Goal: Check status: Check status

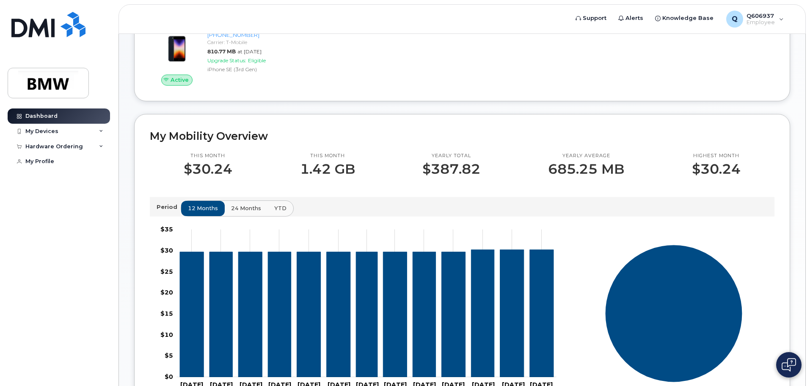
scroll to position [169, 0]
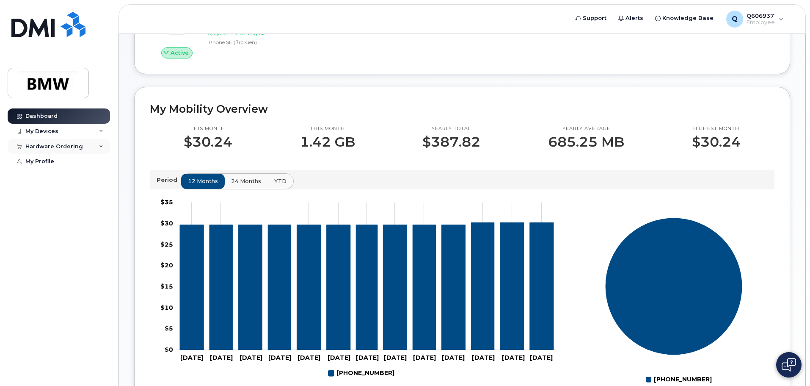
click at [83, 150] on div "Hardware Ordering" at bounding box center [59, 146] width 102 height 15
click at [46, 196] on div "My Profile" at bounding box center [39, 194] width 29 height 7
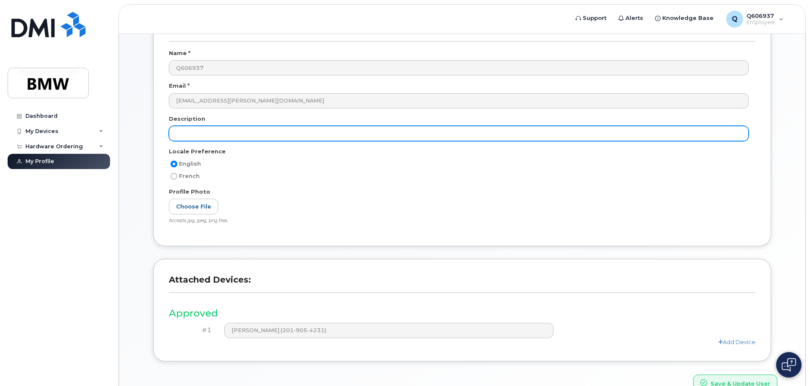
scroll to position [85, 0]
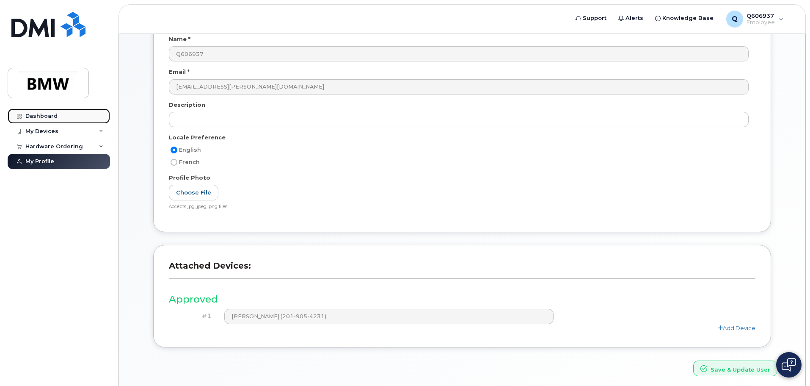
click at [66, 120] on link "Dashboard" at bounding box center [59, 115] width 102 height 15
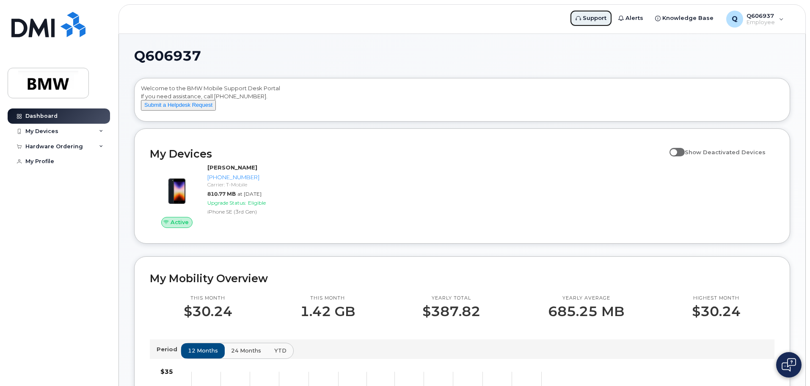
click at [606, 16] on span "Support" at bounding box center [595, 18] width 24 height 8
click at [92, 130] on div "My Devices" at bounding box center [59, 131] width 102 height 15
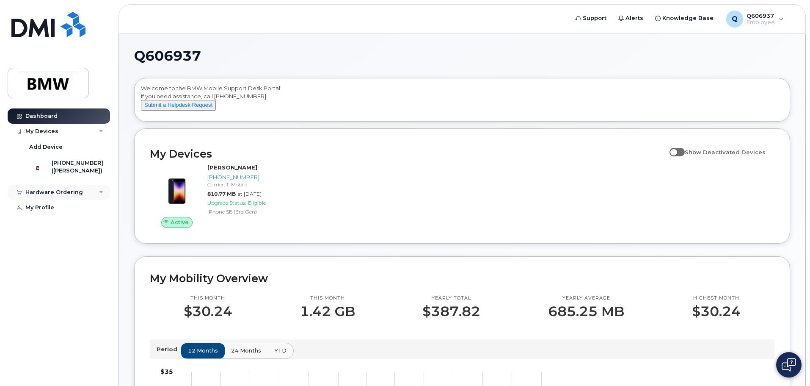
click at [97, 199] on div "Hardware Ordering" at bounding box center [59, 192] width 102 height 15
click at [75, 216] on link "My Orders" at bounding box center [66, 208] width 88 height 16
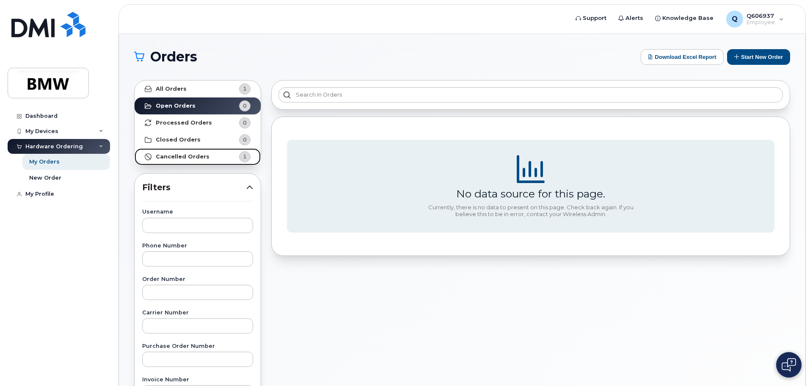
click at [197, 156] on strong "Cancelled Orders" at bounding box center [183, 156] width 54 height 7
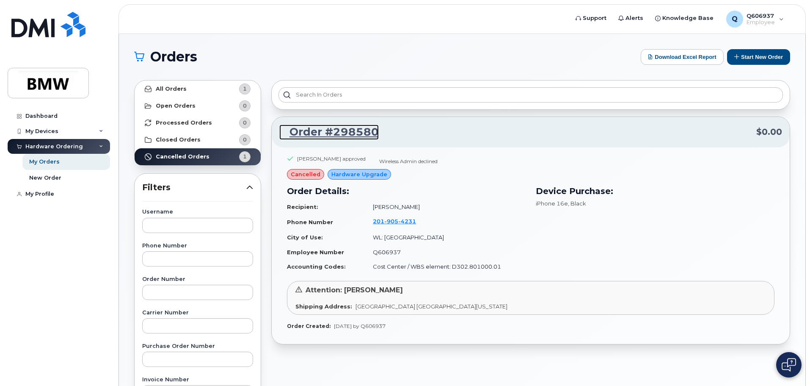
click at [345, 127] on link "Order #298580" at bounding box center [328, 131] width 99 height 15
